Goal: Task Accomplishment & Management: Manage account settings

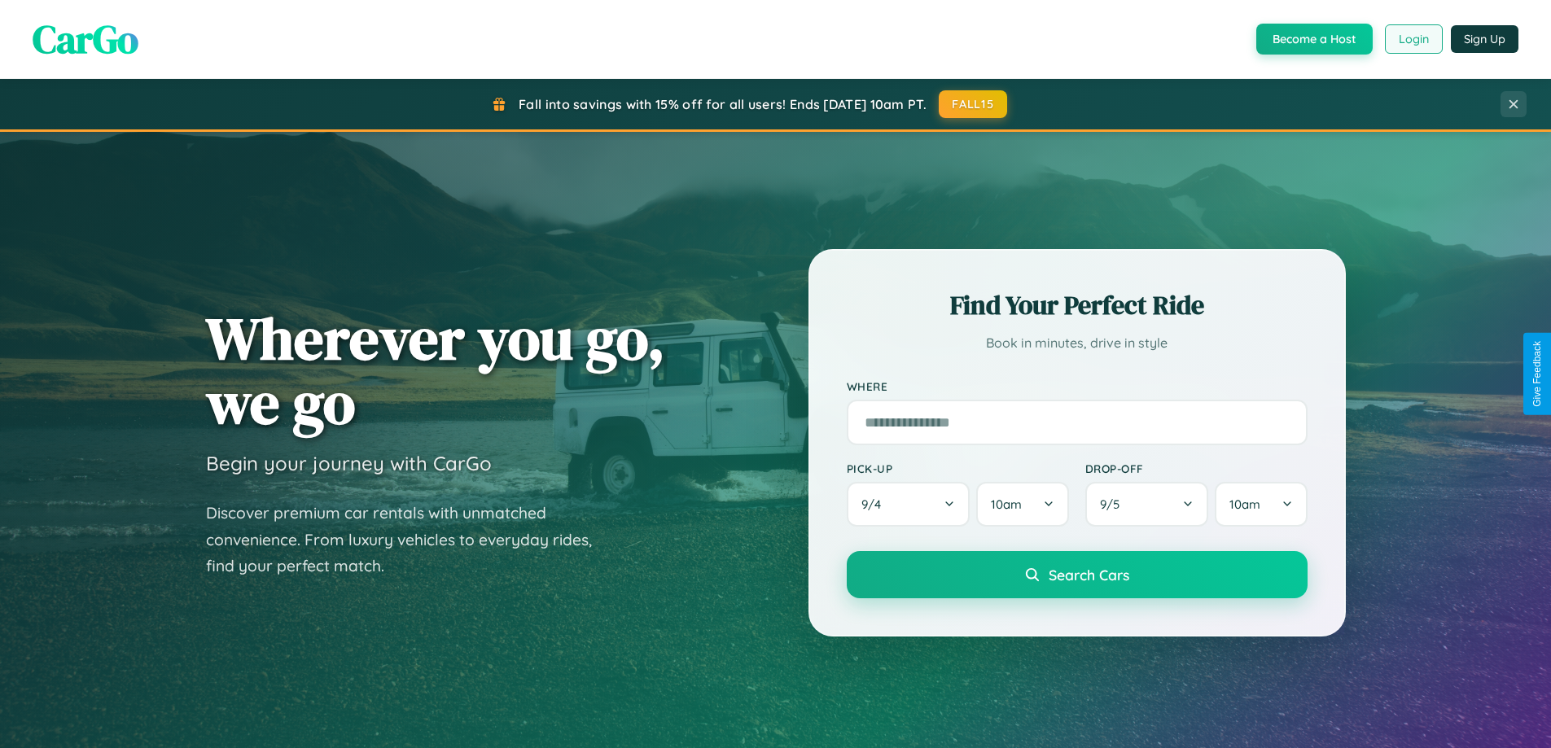
click at [1413, 39] on button "Login" at bounding box center [1414, 38] width 58 height 29
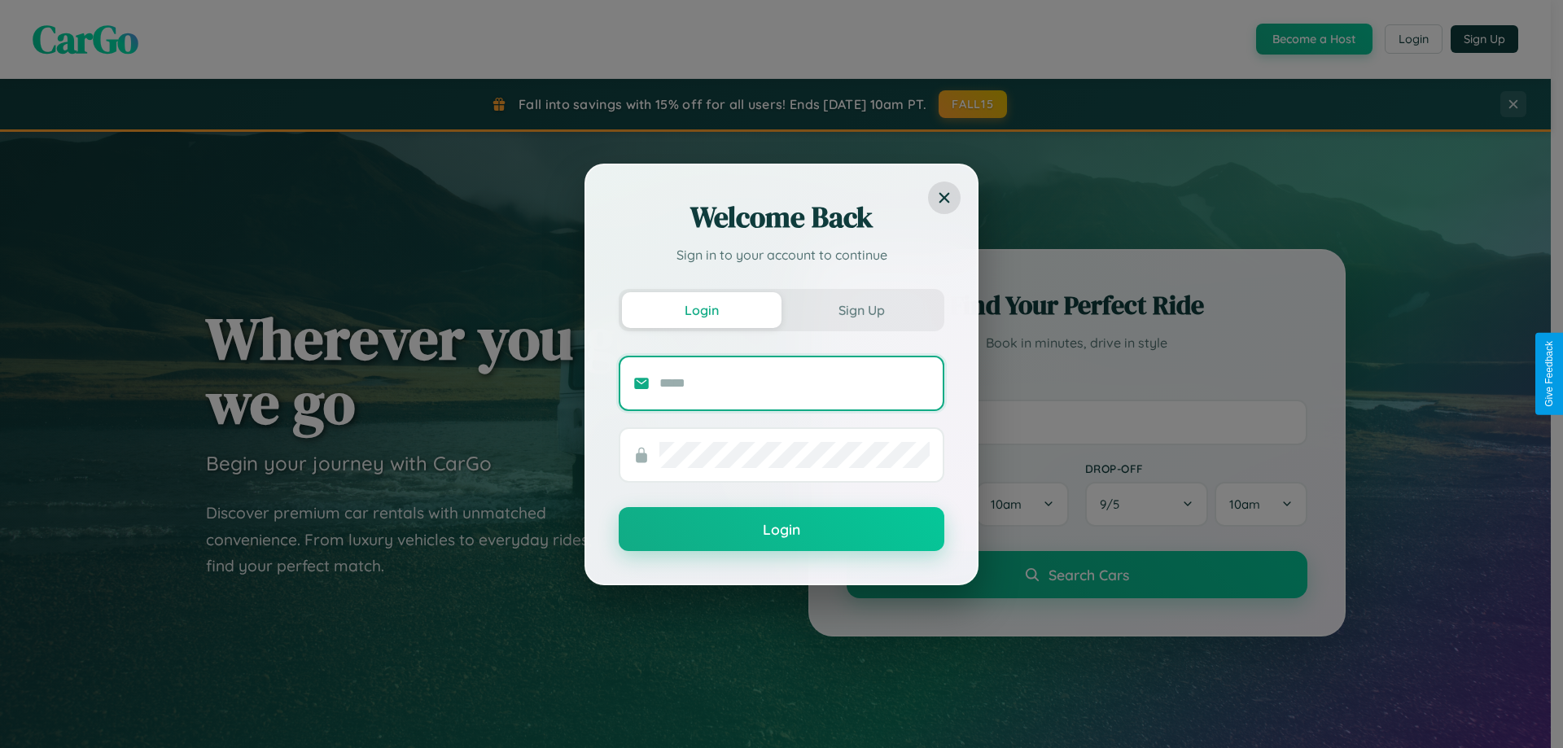
click at [795, 383] on input "text" at bounding box center [794, 383] width 270 height 26
type input "**********"
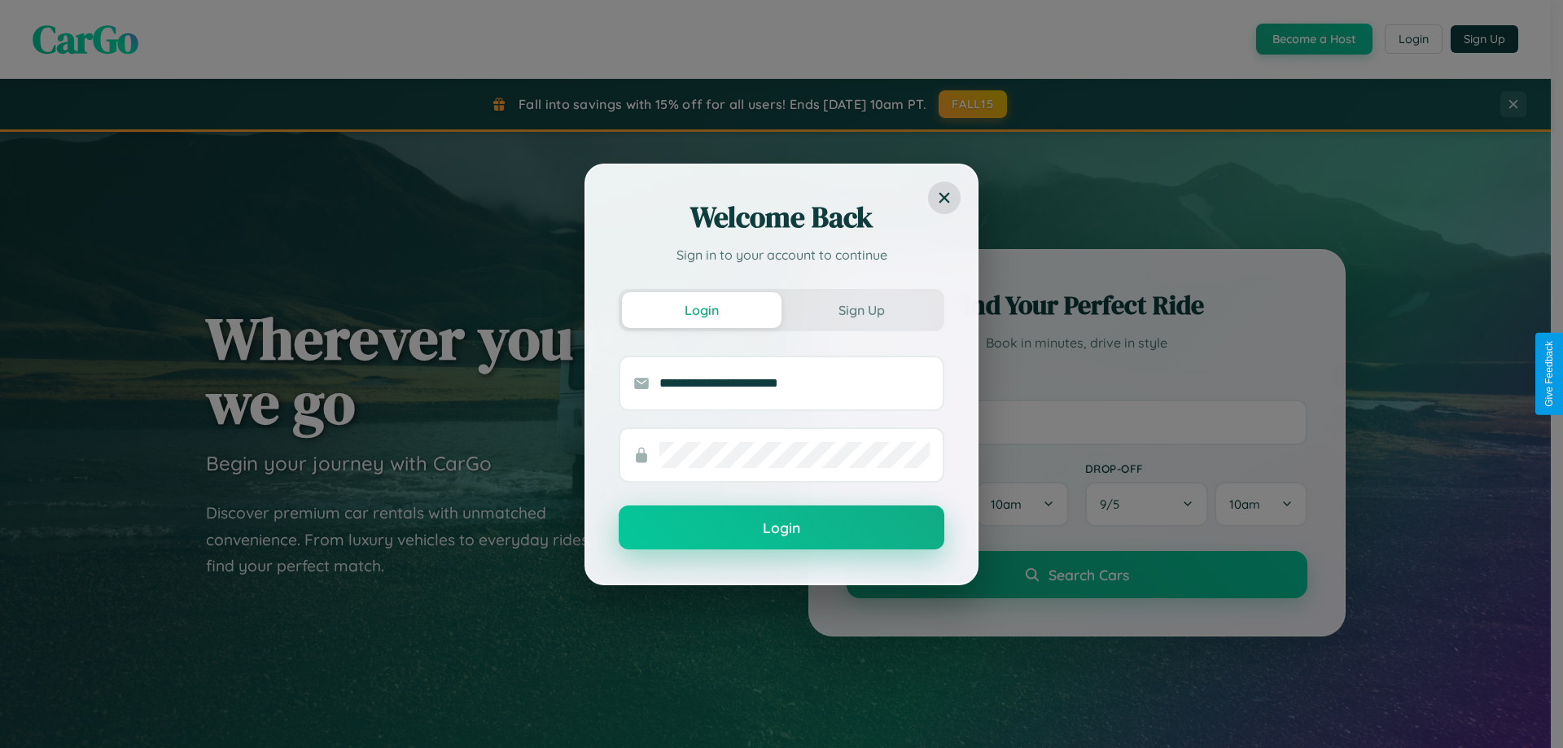
click at [782, 528] on button "Login" at bounding box center [782, 528] width 326 height 44
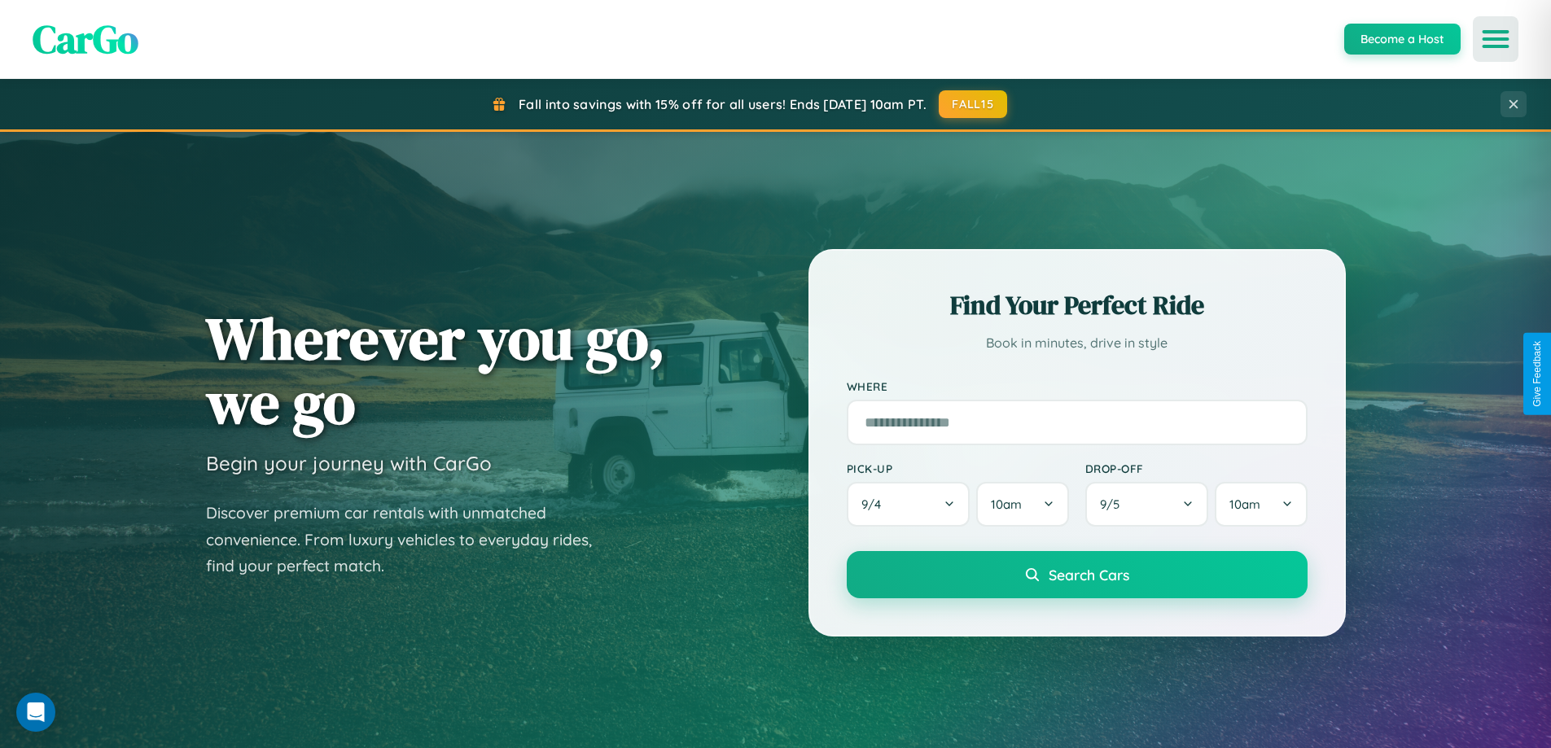
click at [1496, 39] on icon "Open menu" at bounding box center [1496, 39] width 24 height 15
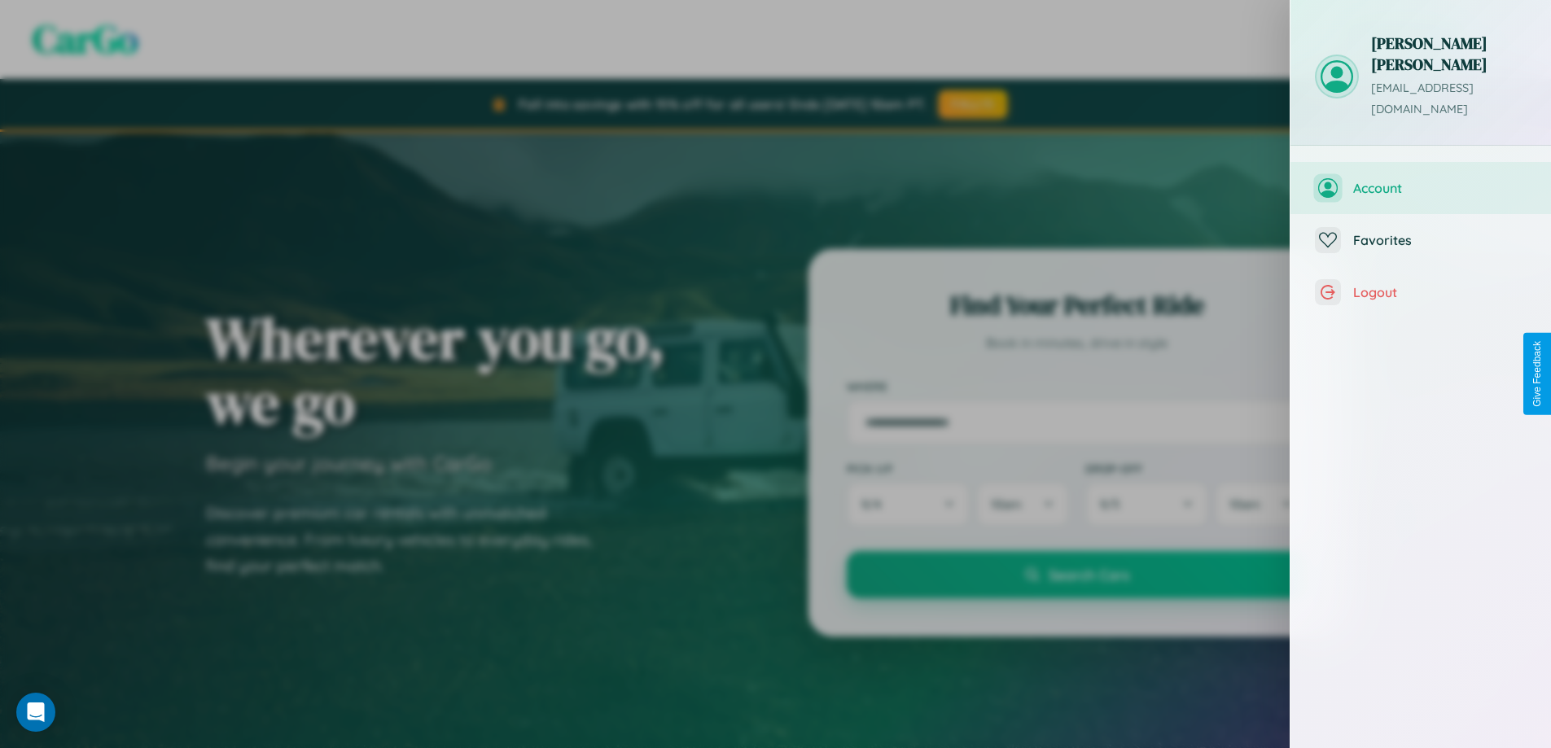
click at [1421, 180] on span "Account" at bounding box center [1439, 188] width 173 height 16
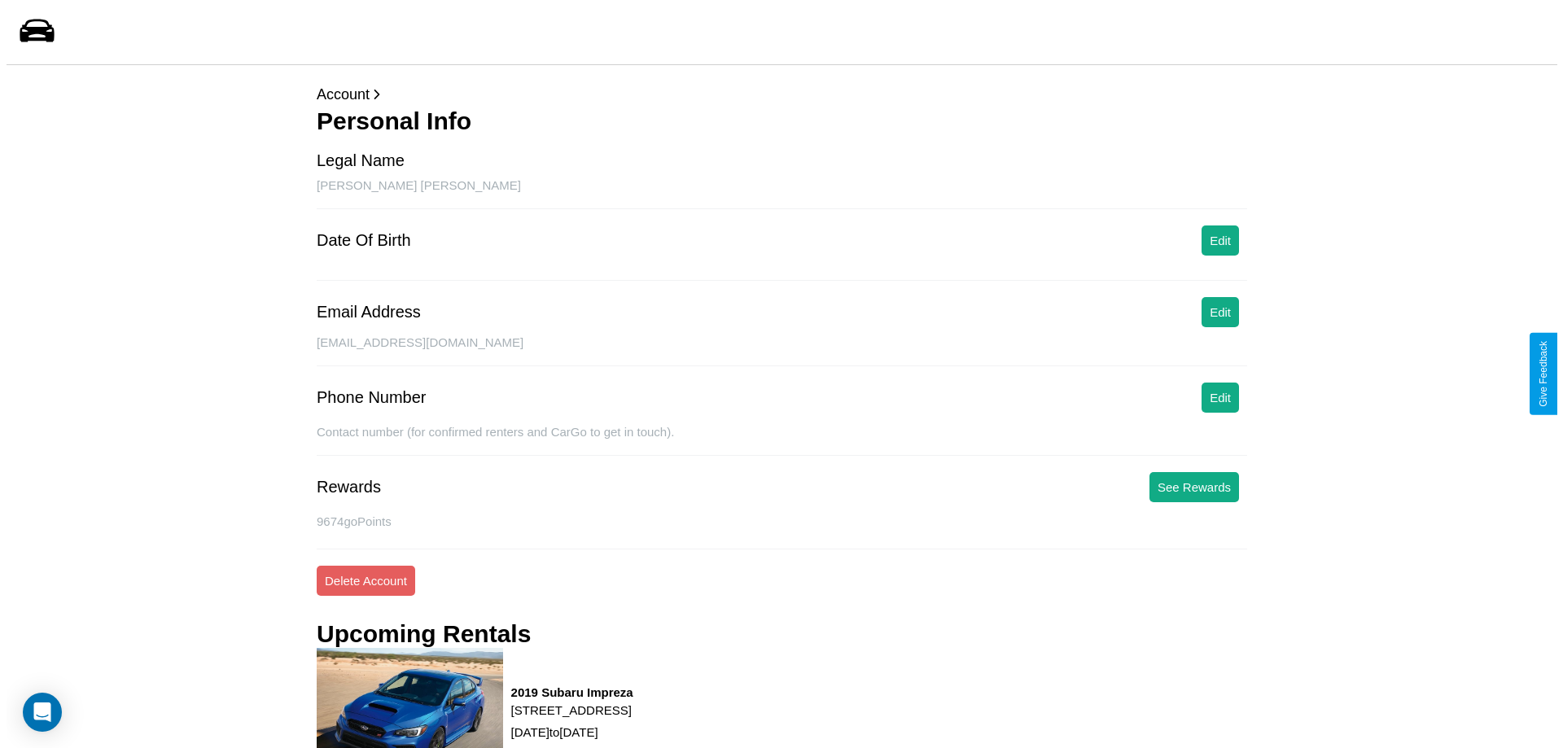
scroll to position [207, 0]
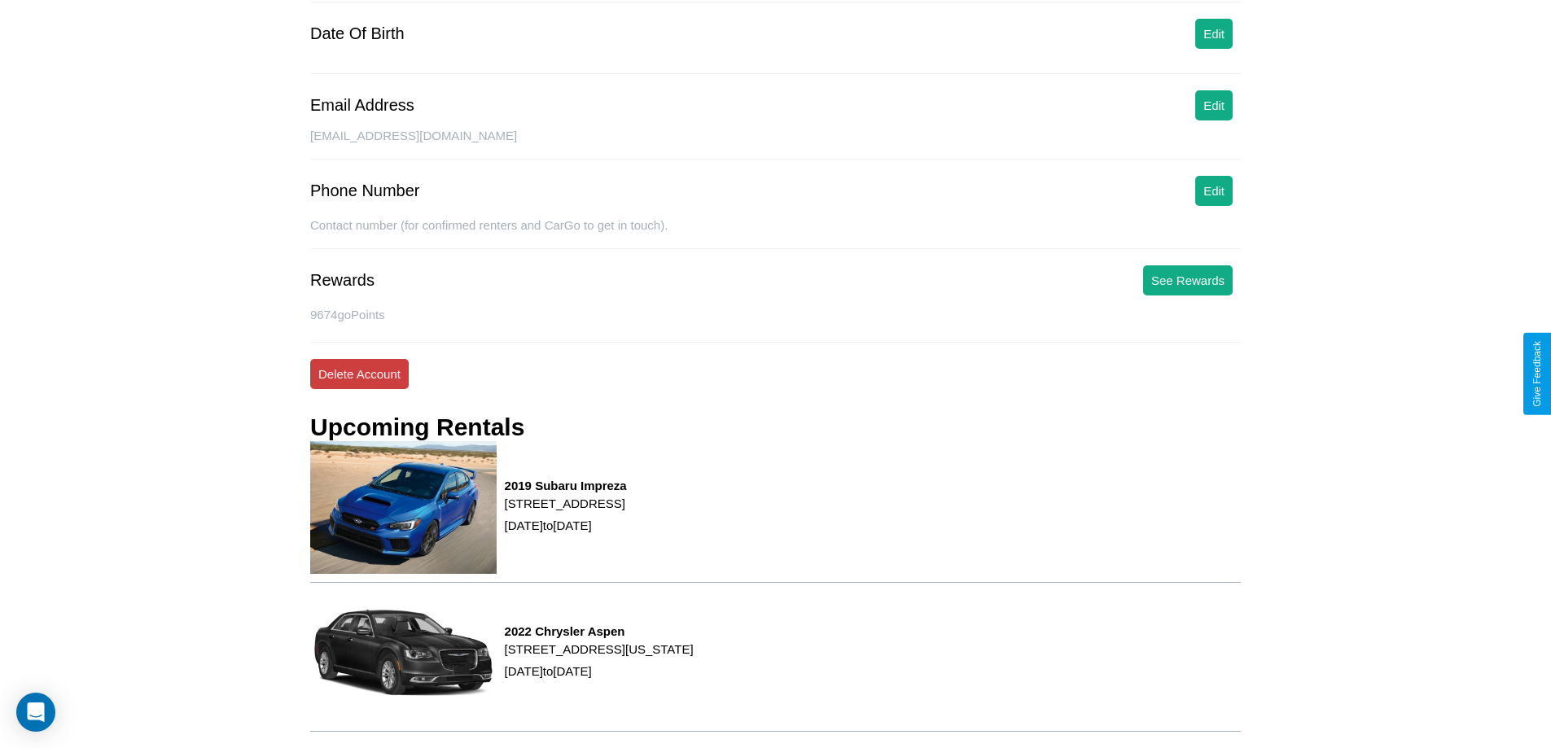
click at [359, 374] on button "Delete Account" at bounding box center [359, 374] width 99 height 30
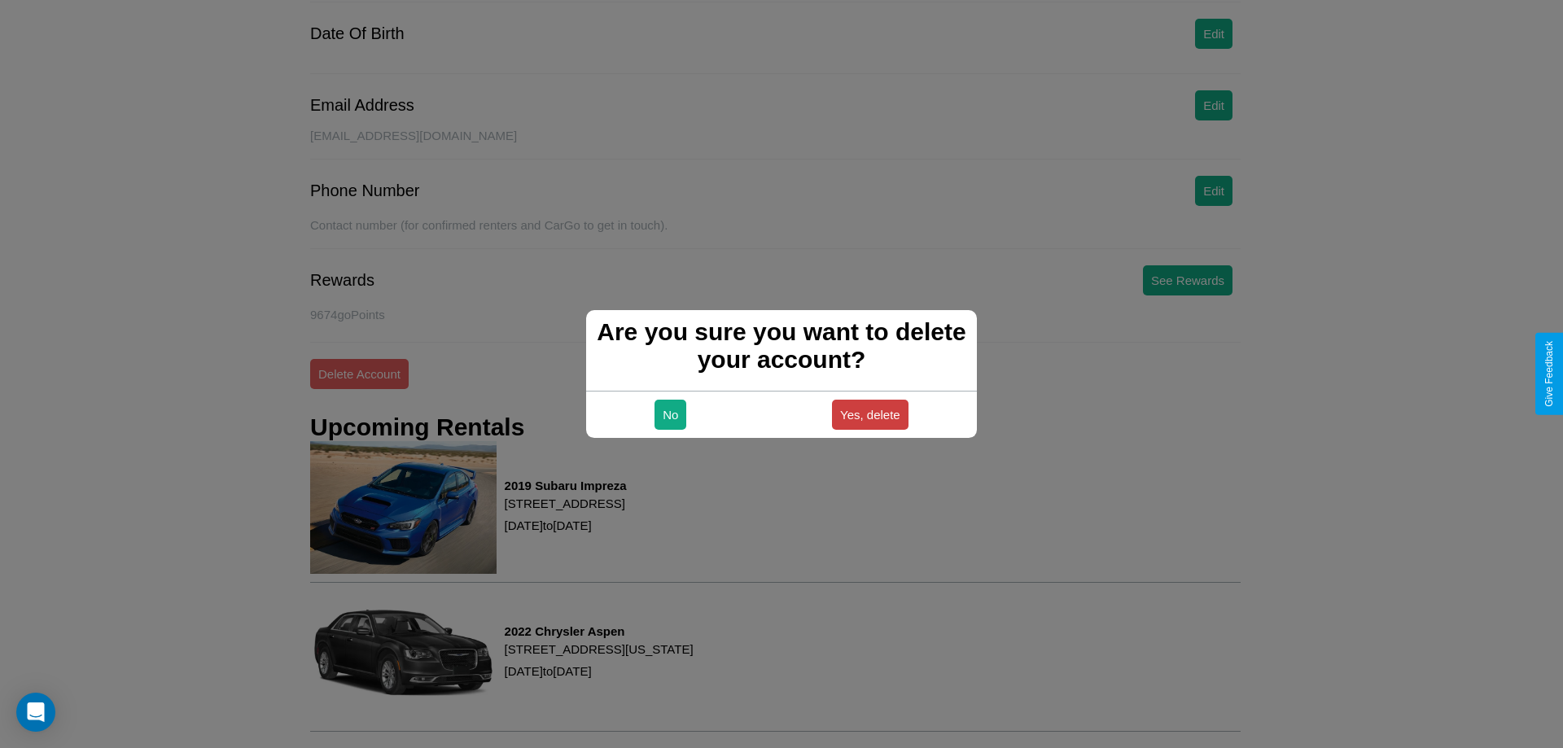
click at [870, 414] on button "Yes, delete" at bounding box center [870, 415] width 77 height 30
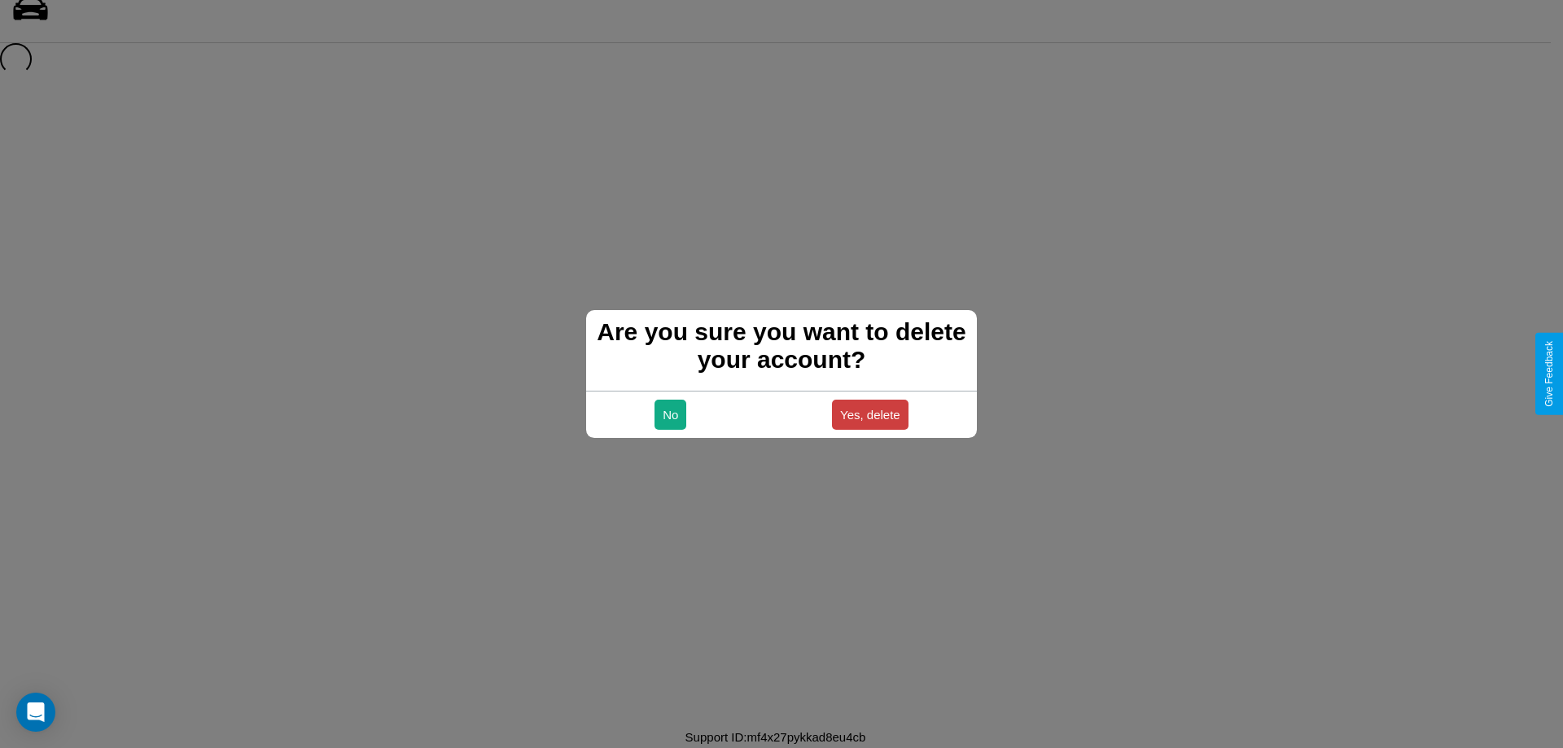
scroll to position [22, 0]
